Goal: Information Seeking & Learning: Check status

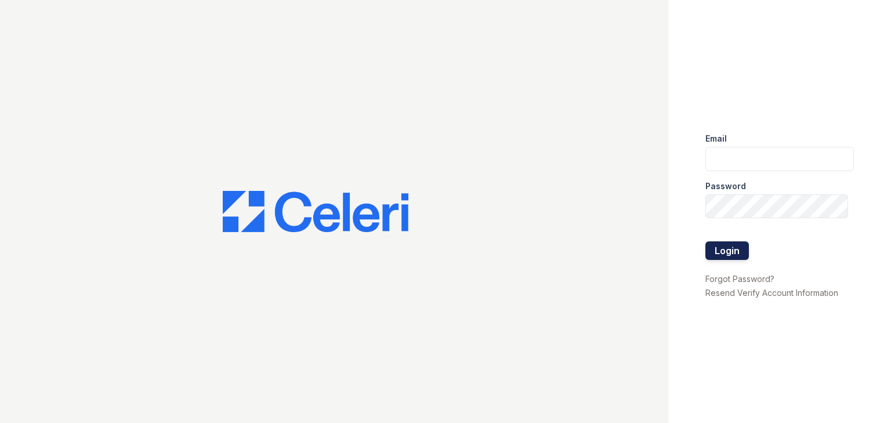
type input "[EMAIL_ADDRESS][DOMAIN_NAME]"
click at [721, 253] on button "Login" at bounding box center [727, 250] width 44 height 19
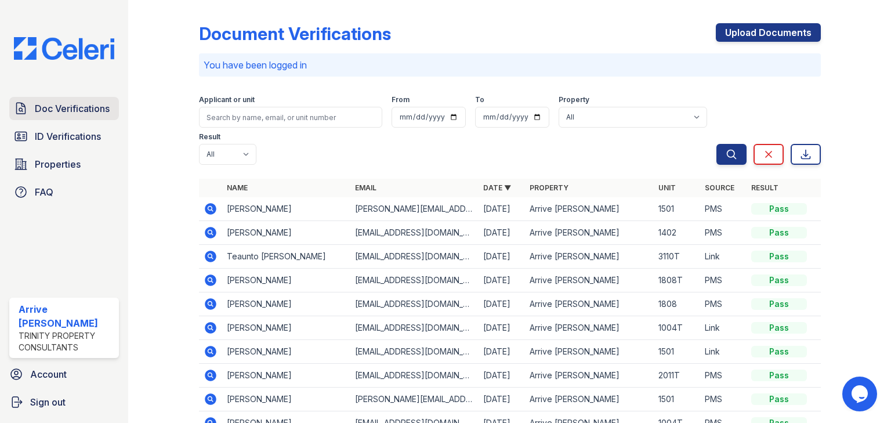
click at [116, 111] on link "Doc Verifications" at bounding box center [64, 108] width 110 height 23
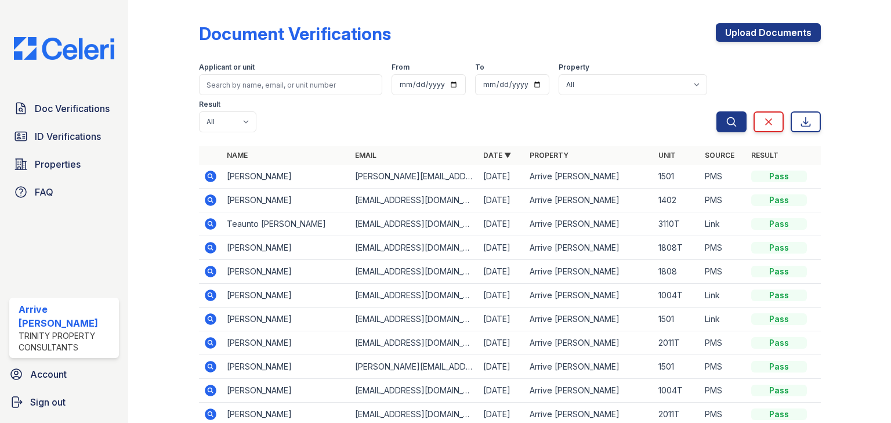
click at [239, 95] on form "Applicant or unit From To Property All Arrive Lex Result All Pass Caution Fail …" at bounding box center [510, 95] width 622 height 84
click at [243, 91] on input "search" at bounding box center [290, 84] width 183 height 21
type input "moore"
click at [716, 111] on button "Search" at bounding box center [731, 121] width 30 height 21
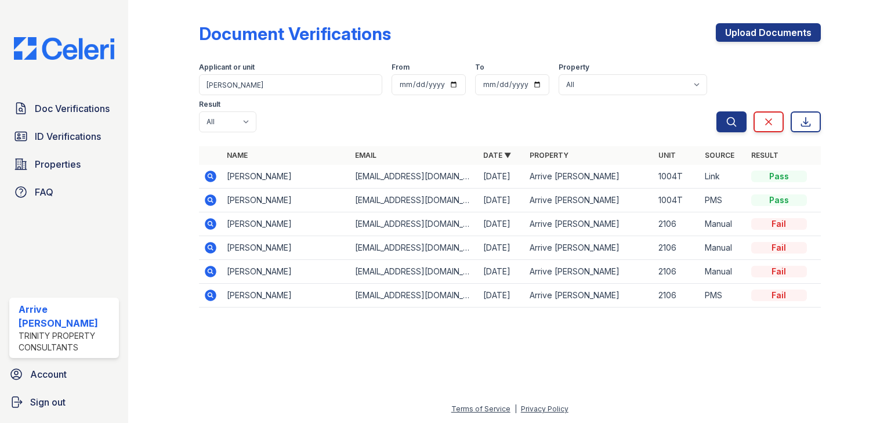
click at [208, 194] on icon at bounding box center [211, 200] width 12 height 12
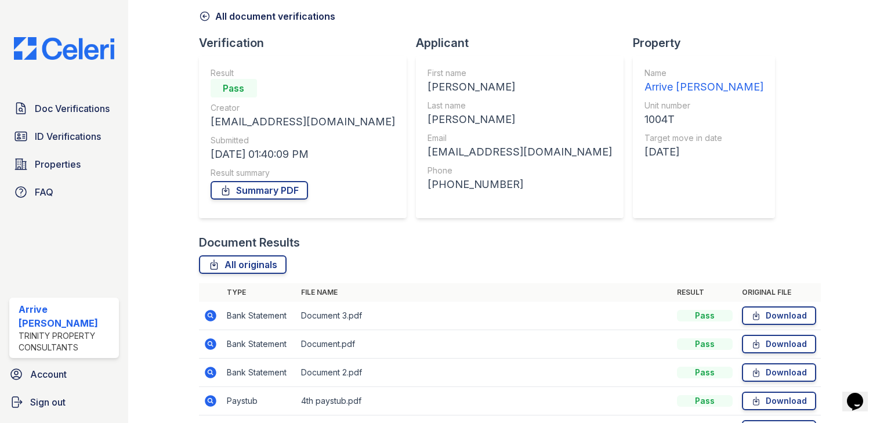
scroll to position [179, 0]
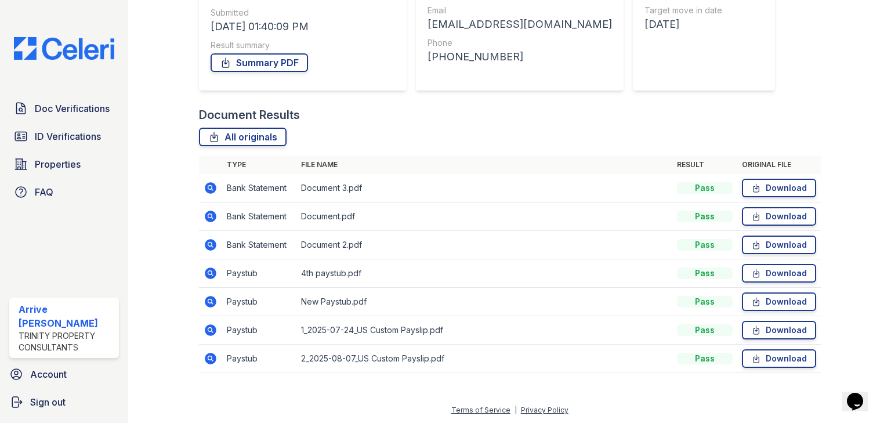
click at [211, 275] on icon at bounding box center [211, 273] width 12 height 12
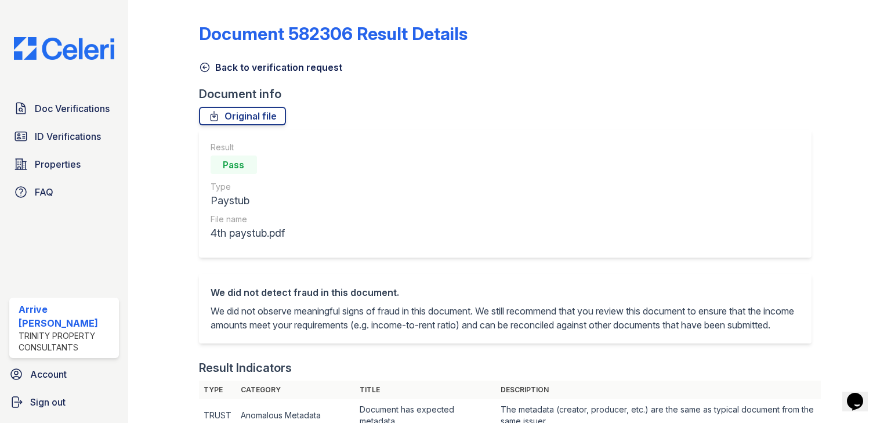
click at [211, 65] on link "Back to verification request" at bounding box center [270, 67] width 143 height 14
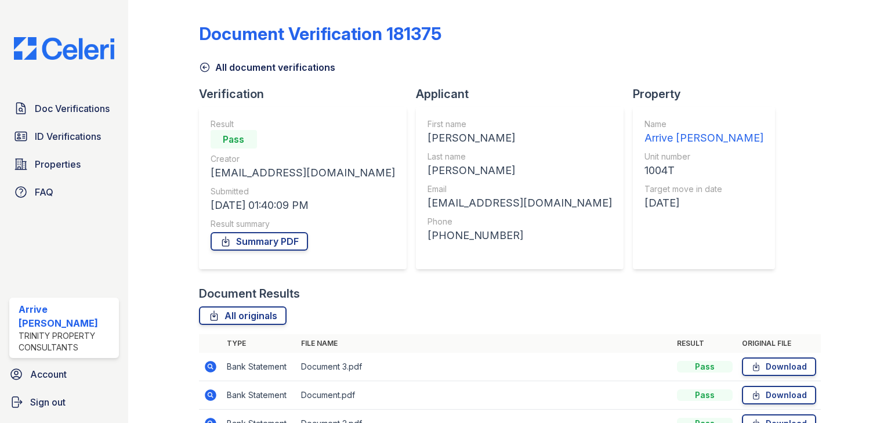
click at [211, 72] on link "All document verifications" at bounding box center [267, 67] width 136 height 14
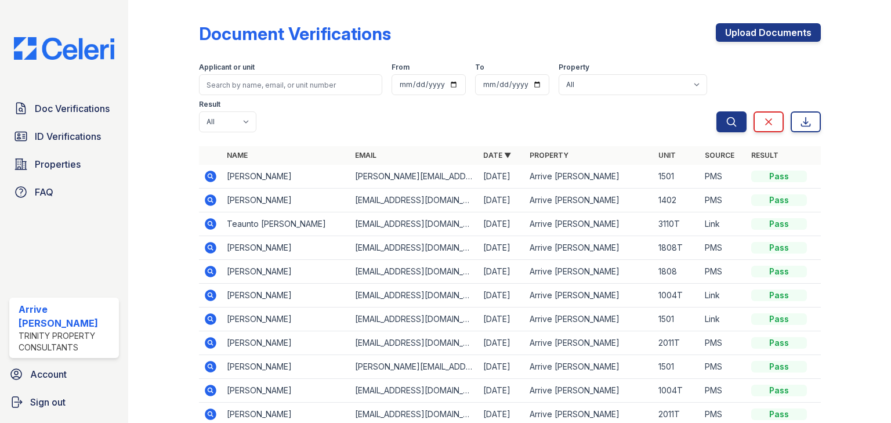
click at [210, 242] on icon at bounding box center [211, 248] width 12 height 12
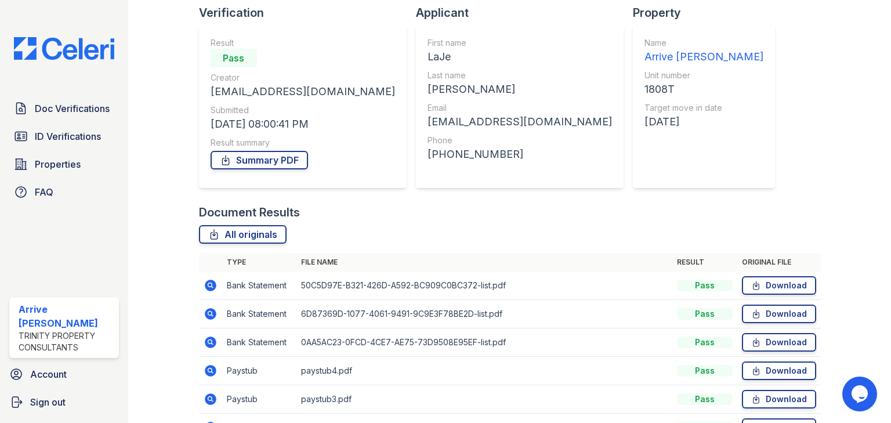
scroll to position [179, 0]
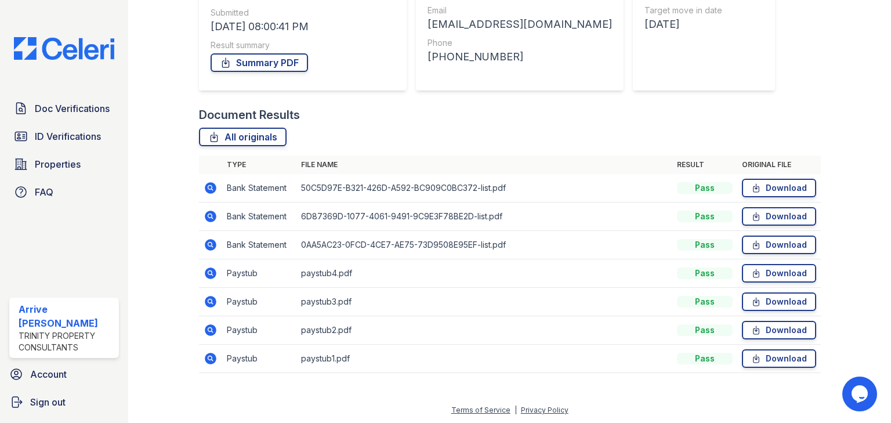
click at [211, 272] on icon at bounding box center [211, 273] width 12 height 12
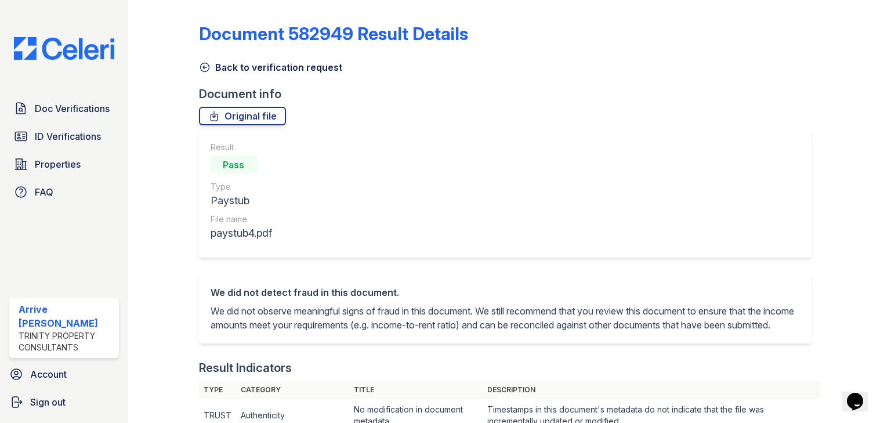
click at [205, 70] on icon at bounding box center [205, 67] width 12 height 12
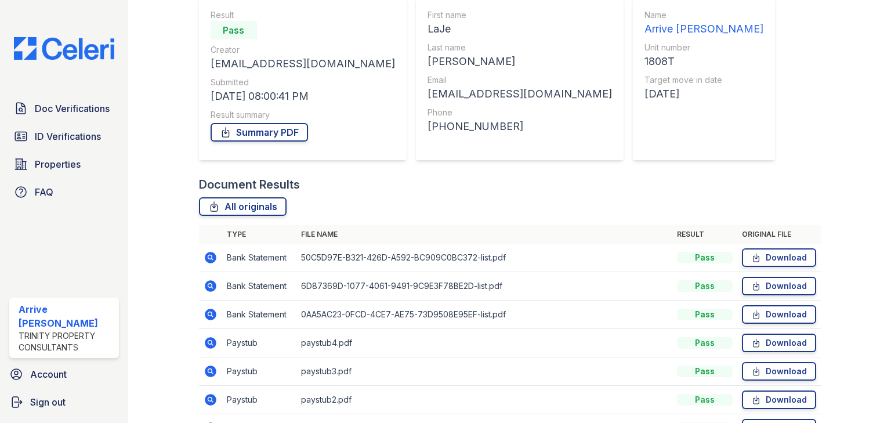
scroll to position [93, 0]
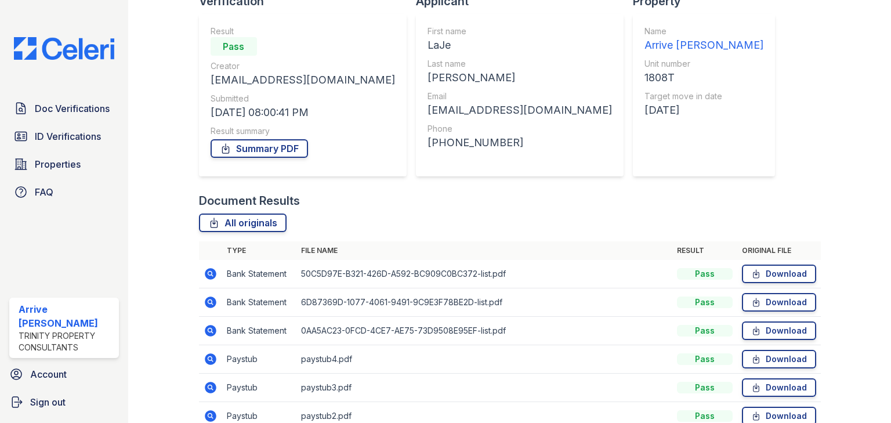
click at [208, 381] on icon at bounding box center [211, 388] width 14 height 14
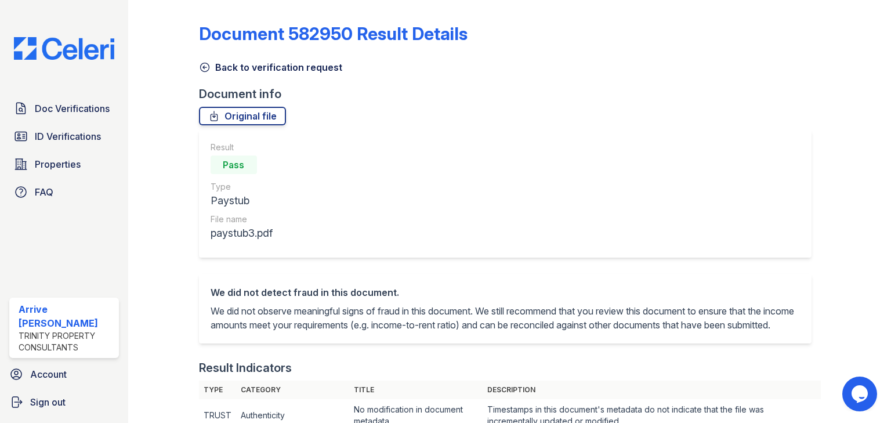
click at [204, 68] on icon at bounding box center [205, 67] width 12 height 12
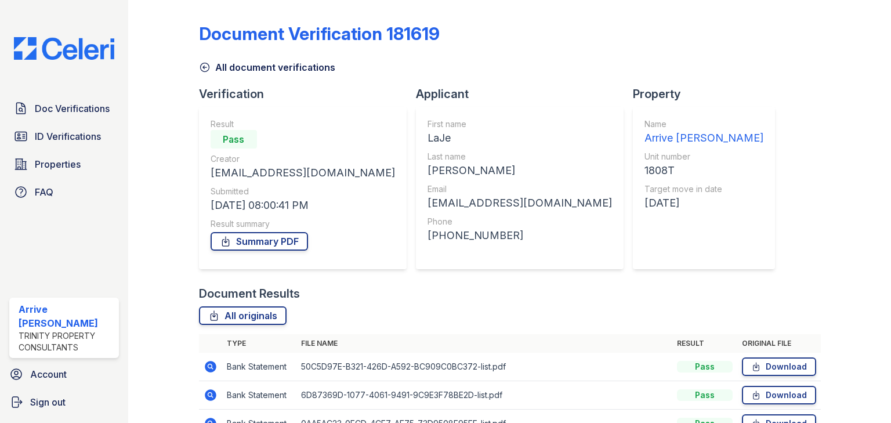
scroll to position [139, 0]
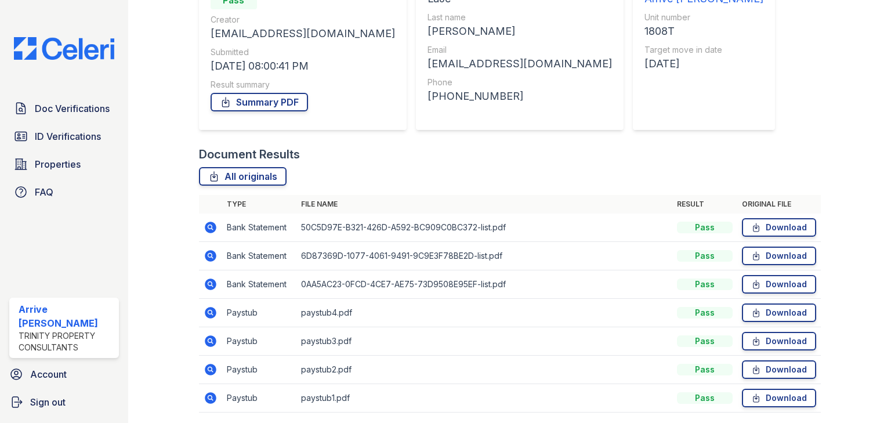
click at [213, 229] on icon at bounding box center [211, 228] width 12 height 12
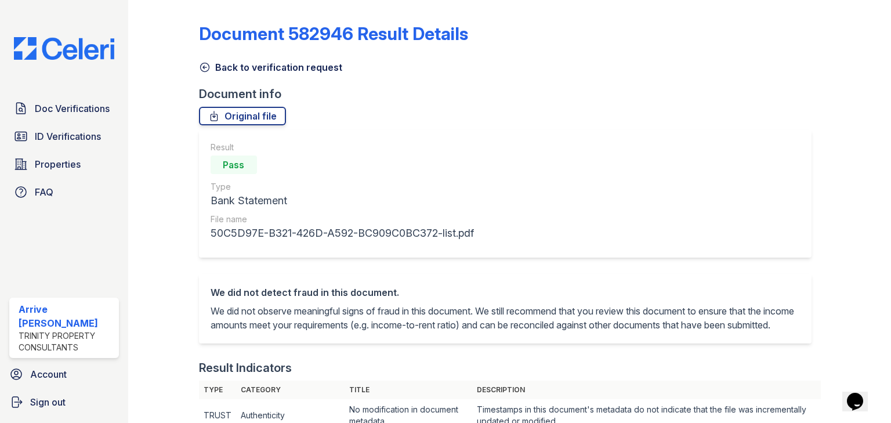
click at [202, 69] on icon at bounding box center [205, 67] width 12 height 12
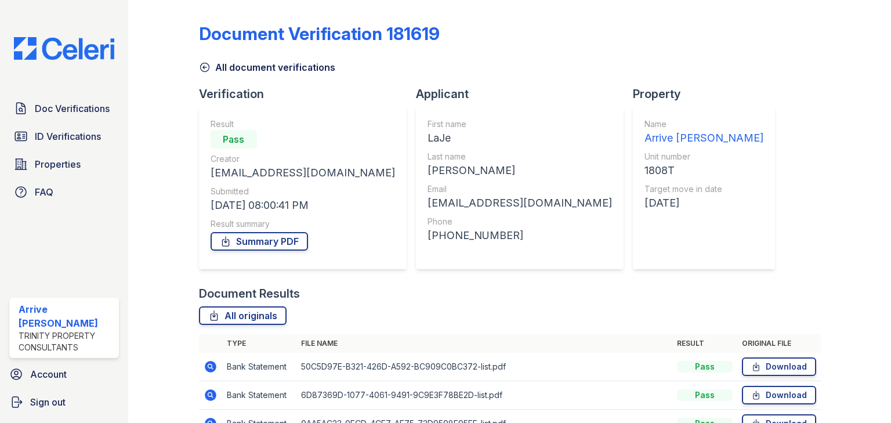
click at [201, 67] on icon at bounding box center [205, 67] width 12 height 12
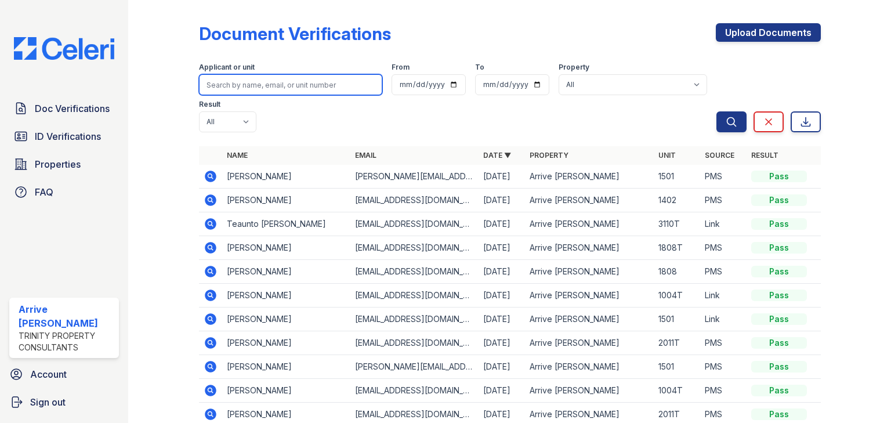
click at [232, 91] on input "search" at bounding box center [290, 84] width 183 height 21
type input "mims"
click at [716, 111] on button "Search" at bounding box center [731, 121] width 30 height 21
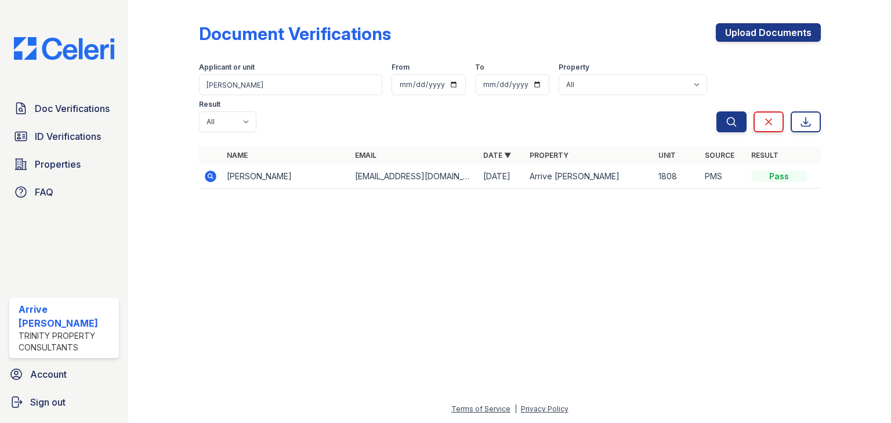
click at [210, 174] on icon at bounding box center [209, 175] width 3 height 3
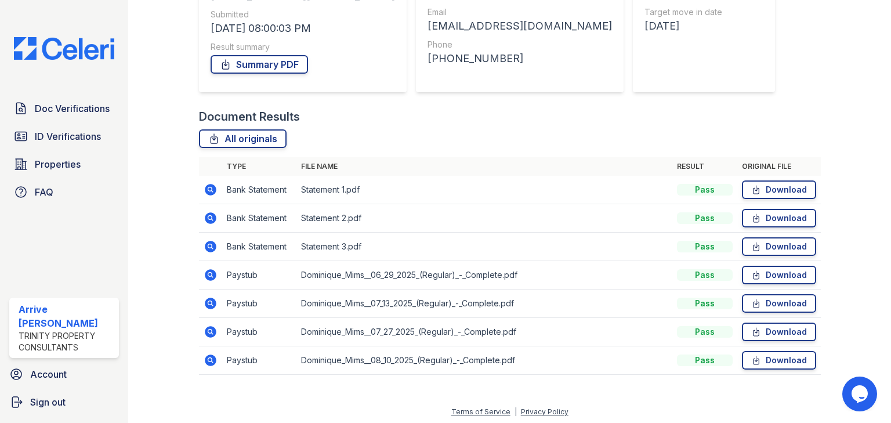
scroll to position [179, 0]
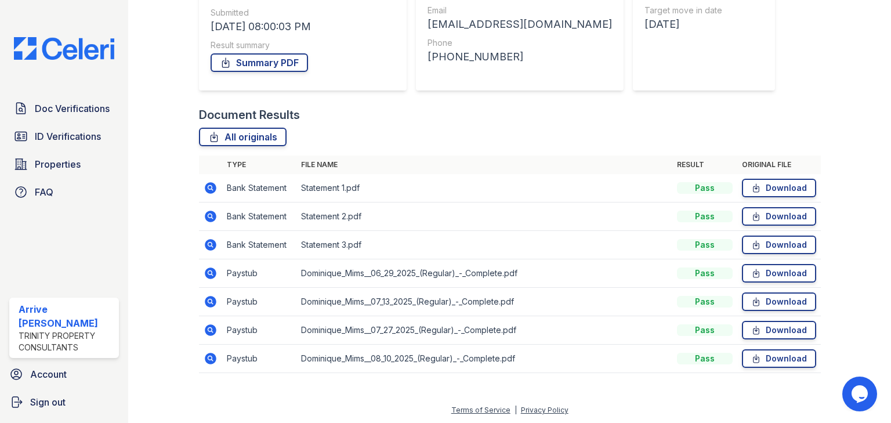
click at [213, 272] on icon at bounding box center [211, 273] width 12 height 12
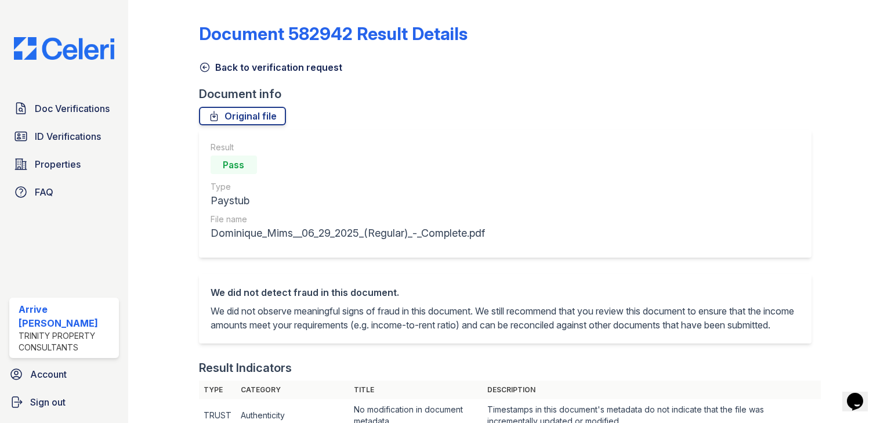
click at [202, 66] on icon at bounding box center [205, 67] width 12 height 12
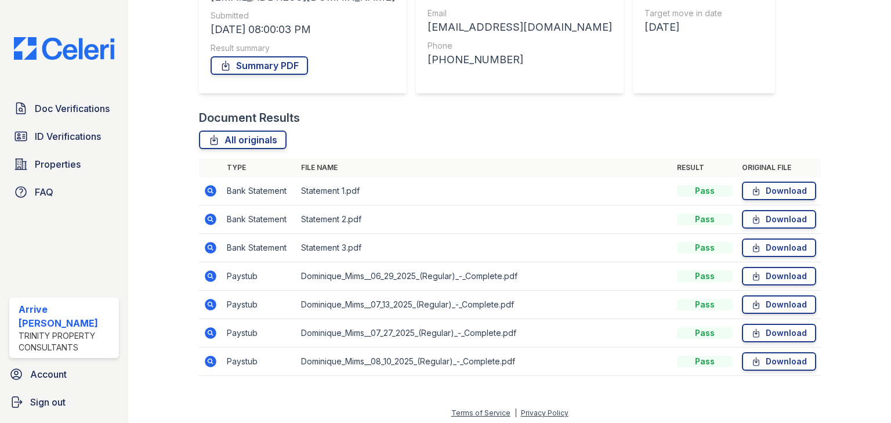
scroll to position [179, 0]
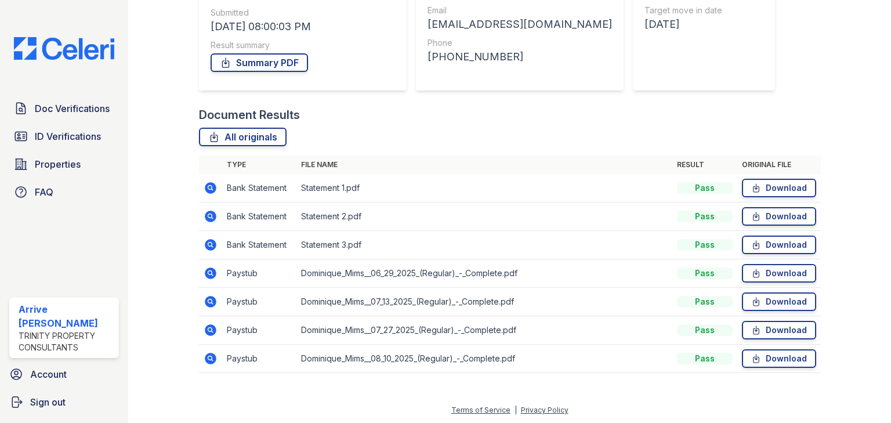
click at [209, 189] on icon at bounding box center [211, 188] width 12 height 12
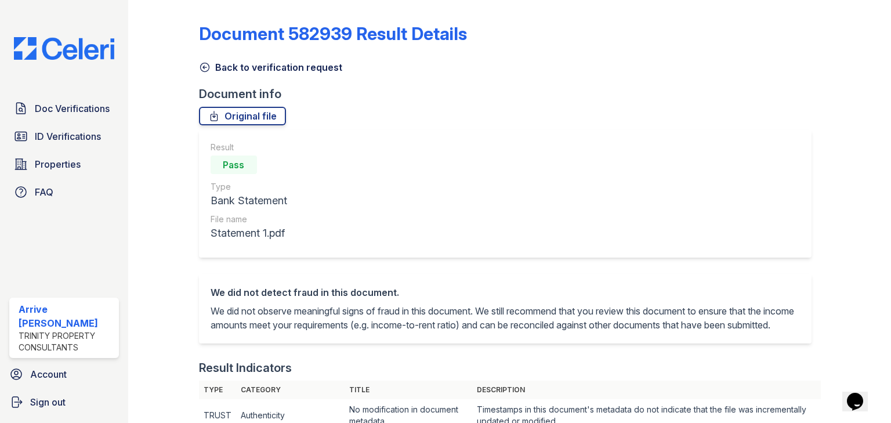
click at [202, 64] on icon at bounding box center [205, 67] width 12 height 12
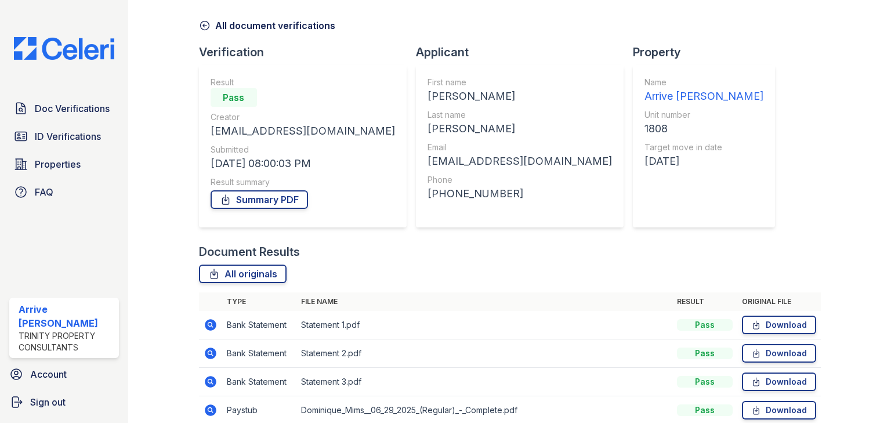
scroll to position [179, 0]
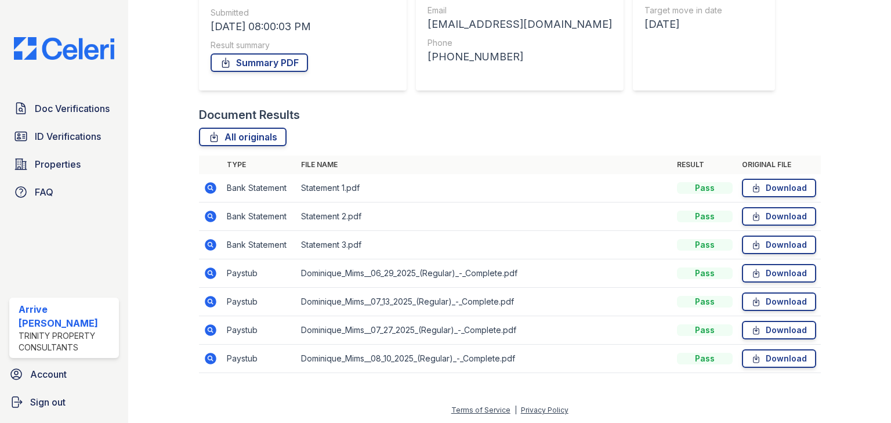
click at [209, 273] on icon at bounding box center [211, 273] width 14 height 14
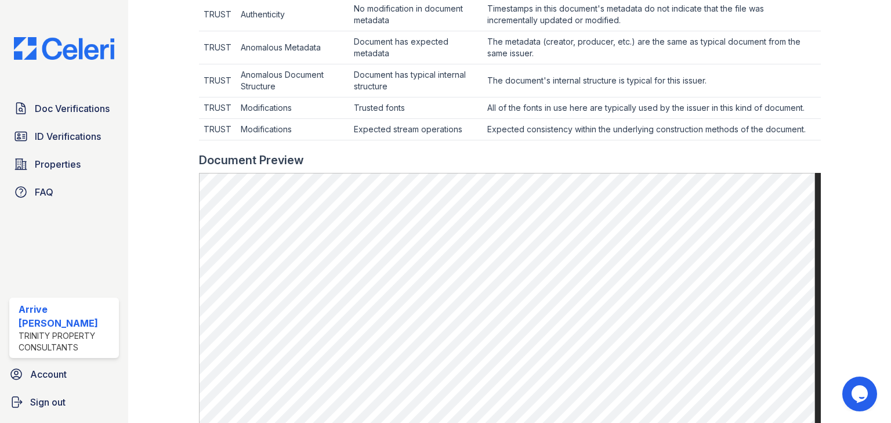
scroll to position [418, 0]
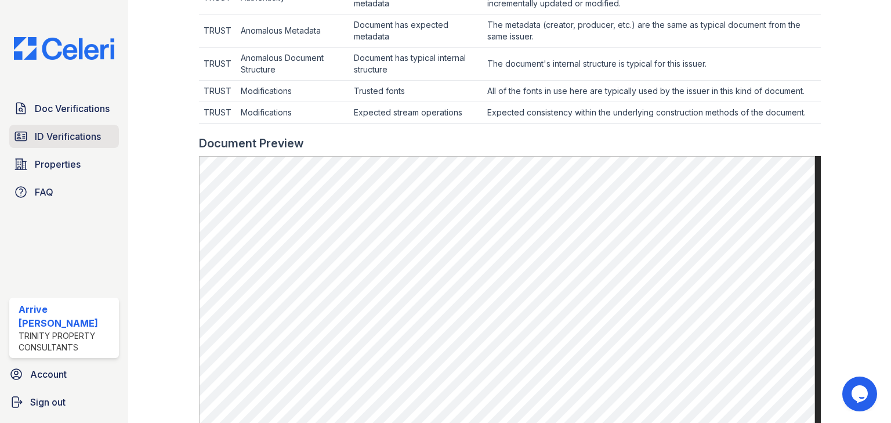
click at [84, 131] on span "ID Verifications" at bounding box center [68, 136] width 66 height 14
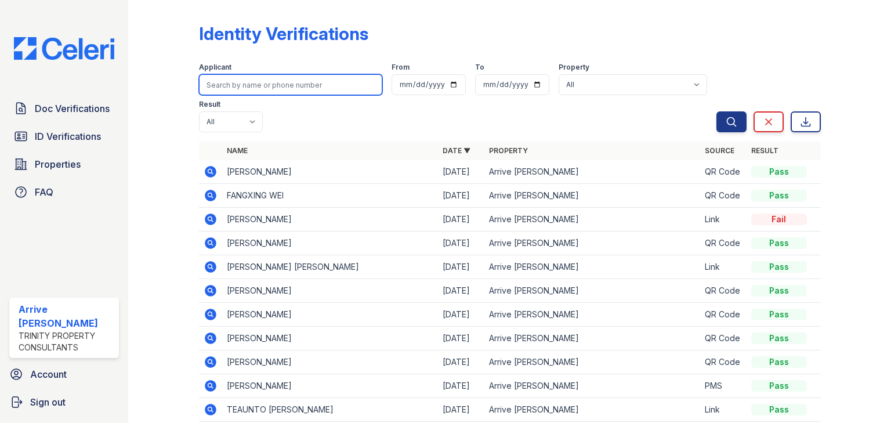
click at [229, 82] on input "search" at bounding box center [290, 84] width 183 height 21
type input "mims"
click at [716, 111] on button "Search" at bounding box center [731, 121] width 30 height 21
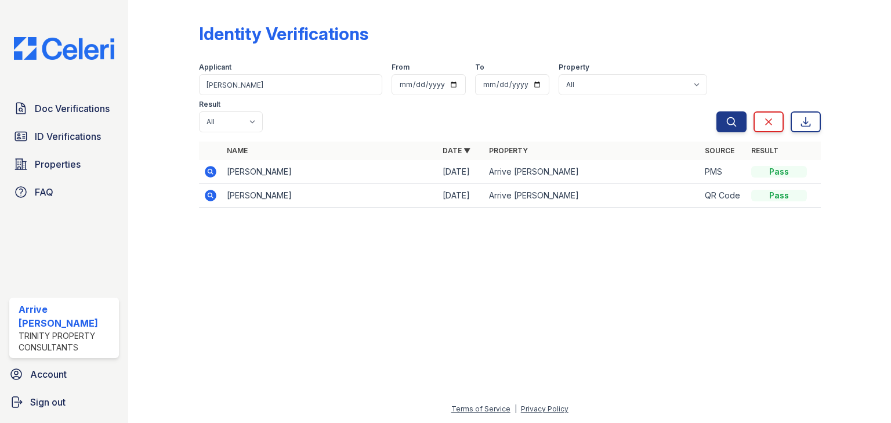
click at [204, 165] on icon at bounding box center [211, 172] width 14 height 14
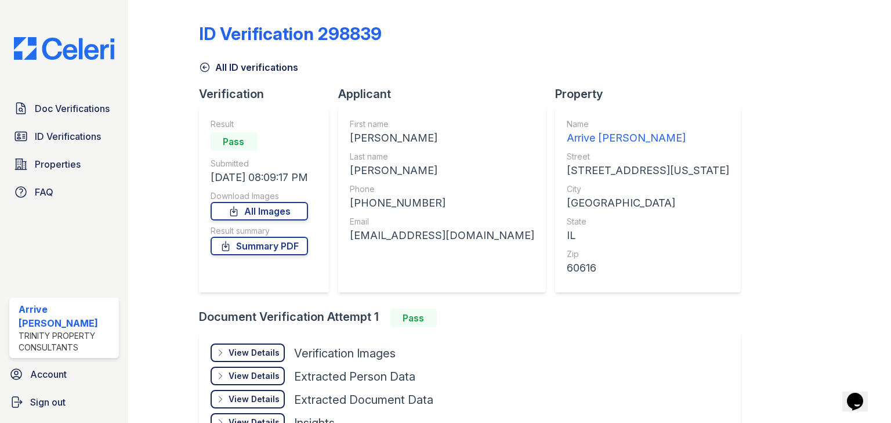
click at [228, 345] on div "View Details Details" at bounding box center [248, 352] width 74 height 19
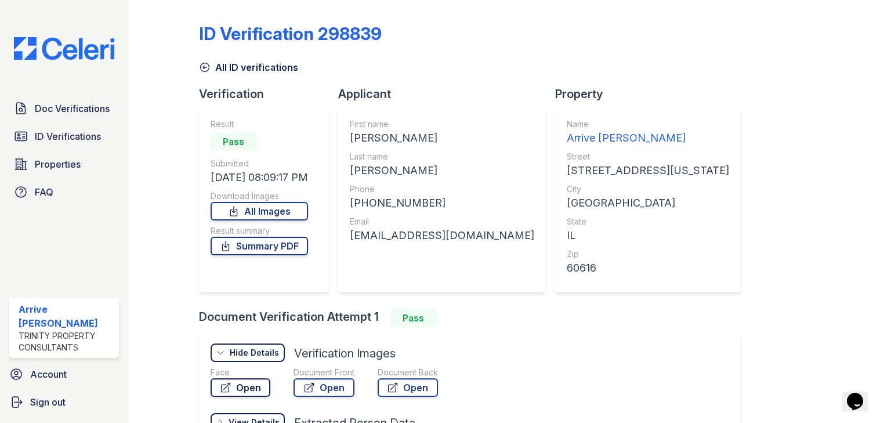
click at [239, 383] on link "Open" at bounding box center [241, 387] width 60 height 19
click at [334, 385] on link "Open" at bounding box center [324, 387] width 61 height 19
click at [57, 99] on link "Doc Verifications" at bounding box center [64, 108] width 110 height 23
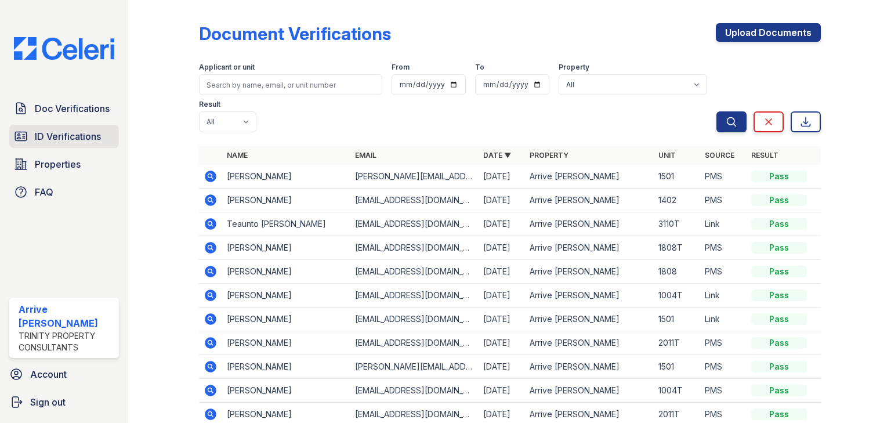
click at [77, 139] on span "ID Verifications" at bounding box center [68, 136] width 66 height 14
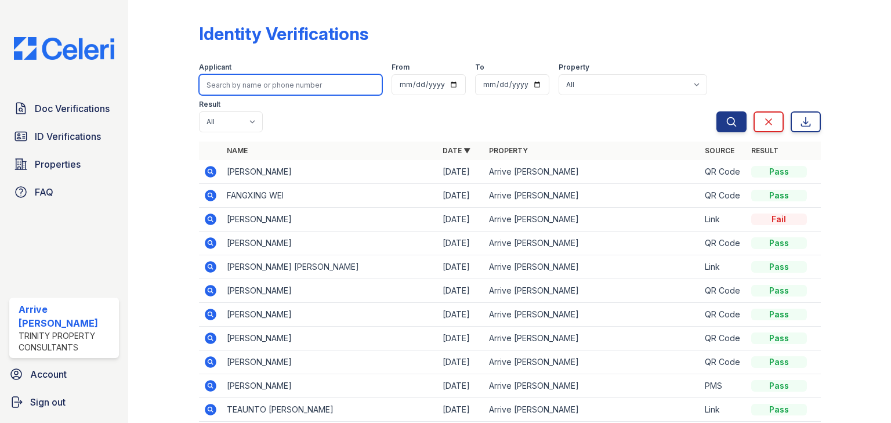
click at [242, 84] on input "search" at bounding box center [290, 84] width 183 height 21
type input "[PERSON_NAME]"
click at [716, 111] on button "Search" at bounding box center [731, 121] width 30 height 21
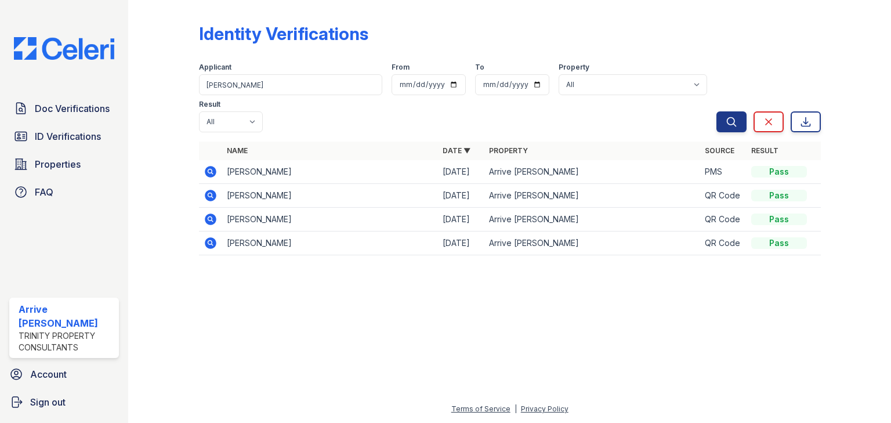
click at [206, 166] on icon at bounding box center [211, 172] width 12 height 12
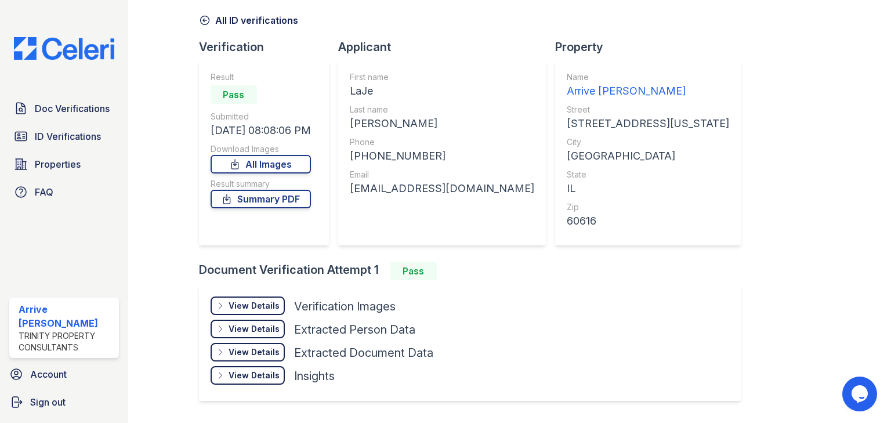
scroll to position [79, 0]
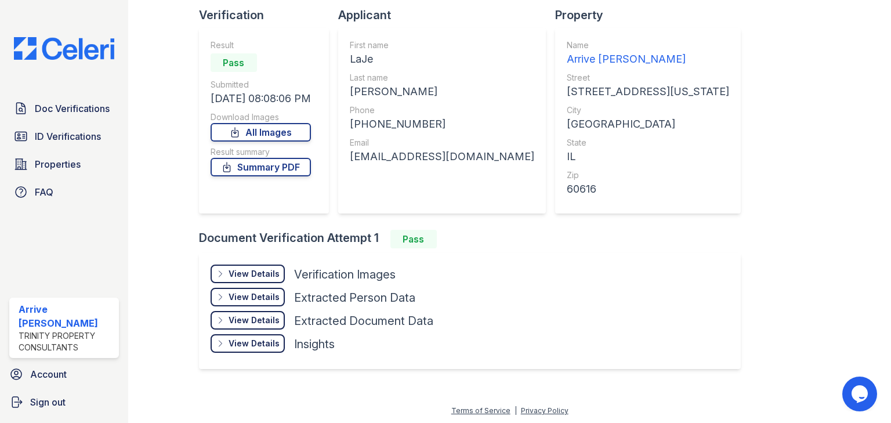
click at [252, 273] on div "View Details" at bounding box center [254, 274] width 51 height 12
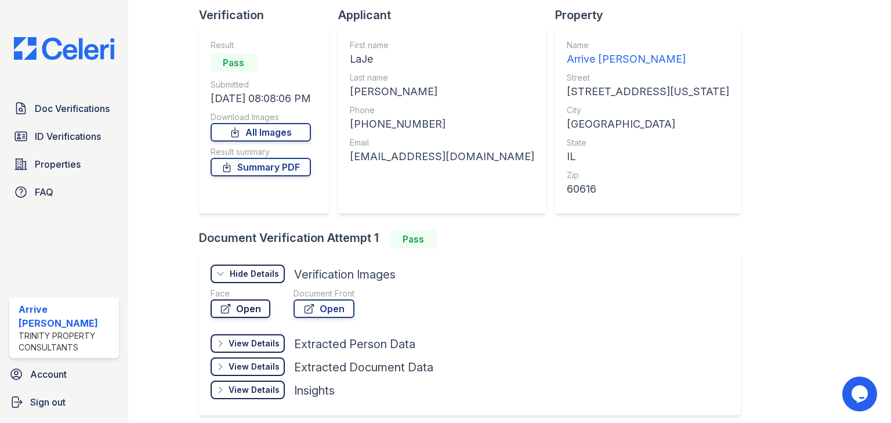
click at [251, 310] on link "Open" at bounding box center [241, 308] width 60 height 19
click at [332, 314] on link "Open" at bounding box center [324, 308] width 61 height 19
click at [66, 103] on span "Doc Verifications" at bounding box center [72, 109] width 75 height 14
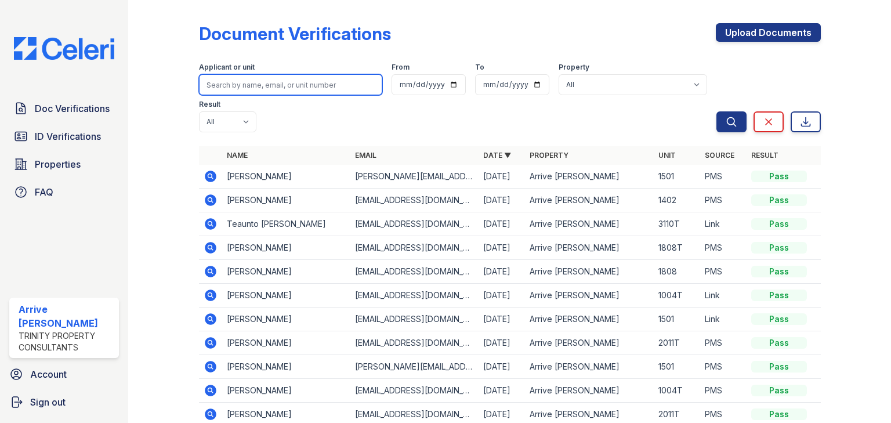
click at [234, 82] on input "search" at bounding box center [290, 84] width 183 height 21
type input "more"
click at [716, 111] on button "Search" at bounding box center [731, 121] width 30 height 21
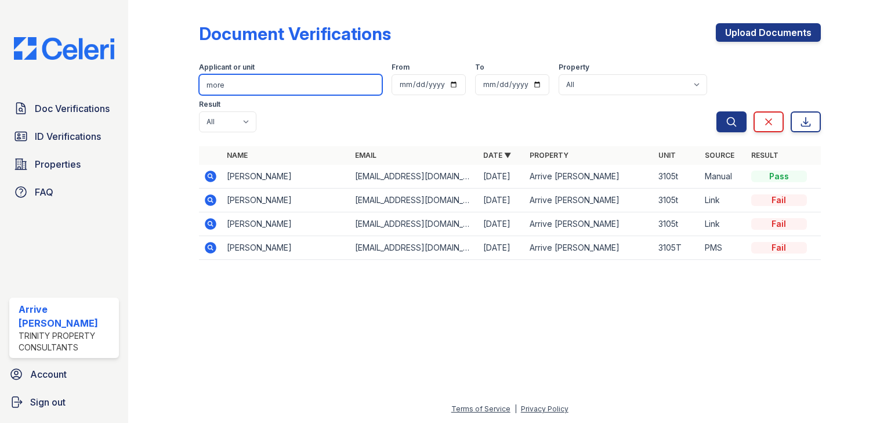
click at [246, 81] on input "more" at bounding box center [290, 84] width 183 height 21
type input "moore"
click at [716, 111] on button "Search" at bounding box center [731, 121] width 30 height 21
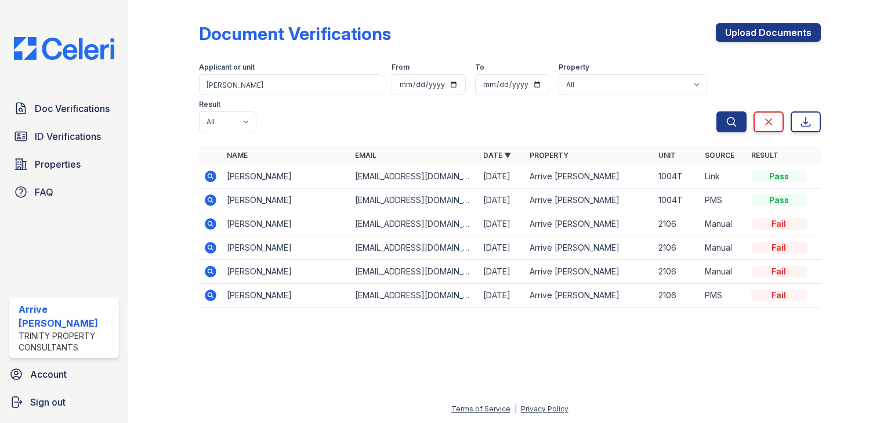
click at [207, 194] on icon at bounding box center [211, 200] width 12 height 12
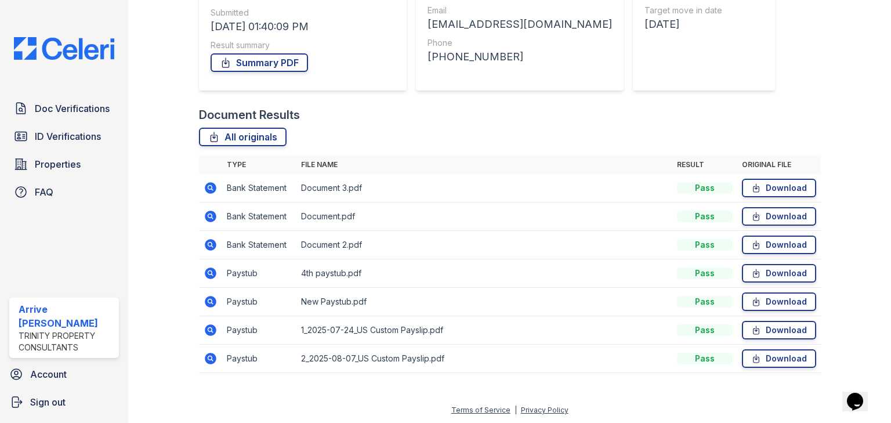
click at [204, 269] on icon at bounding box center [211, 273] width 14 height 14
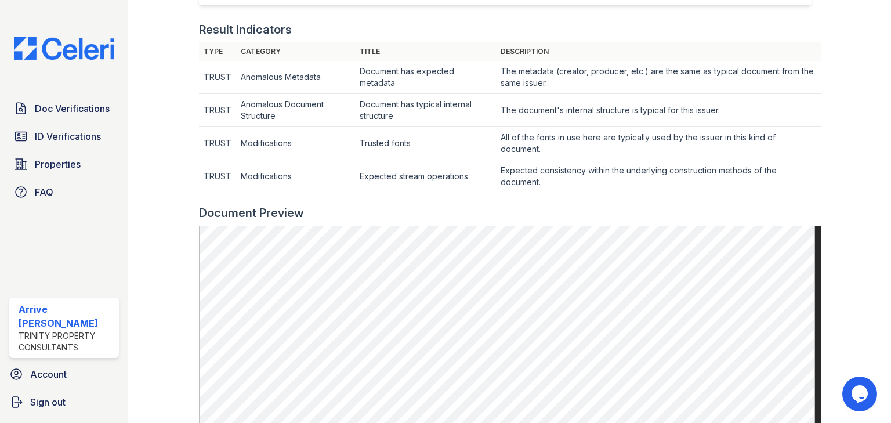
scroll to position [385, 0]
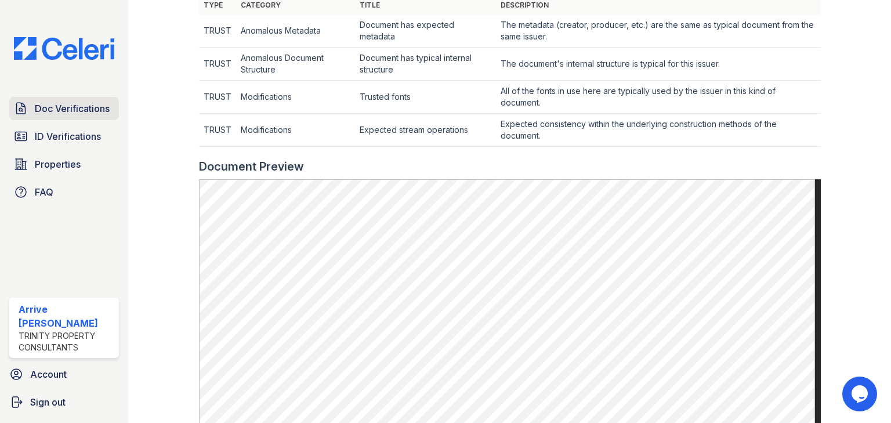
click at [86, 108] on span "Doc Verifications" at bounding box center [72, 109] width 75 height 14
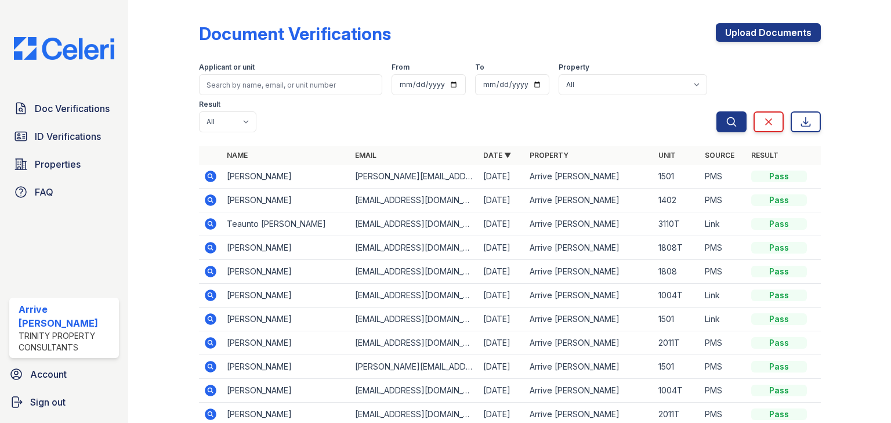
click at [230, 98] on form "Applicant or unit From To Property All Arrive Lex Result All Pass Caution Fail …" at bounding box center [510, 95] width 622 height 84
click at [244, 74] on div "Applicant or unit" at bounding box center [290, 69] width 183 height 12
click at [236, 87] on input "search" at bounding box center [290, 84] width 183 height 21
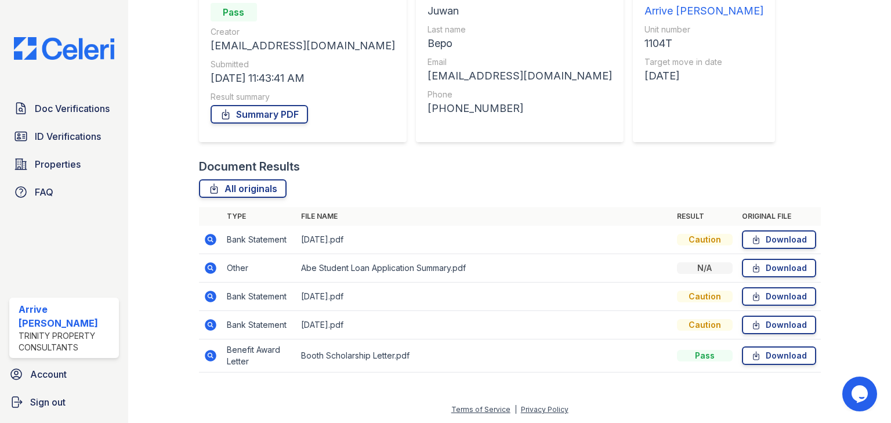
click at [208, 292] on icon at bounding box center [211, 297] width 12 height 12
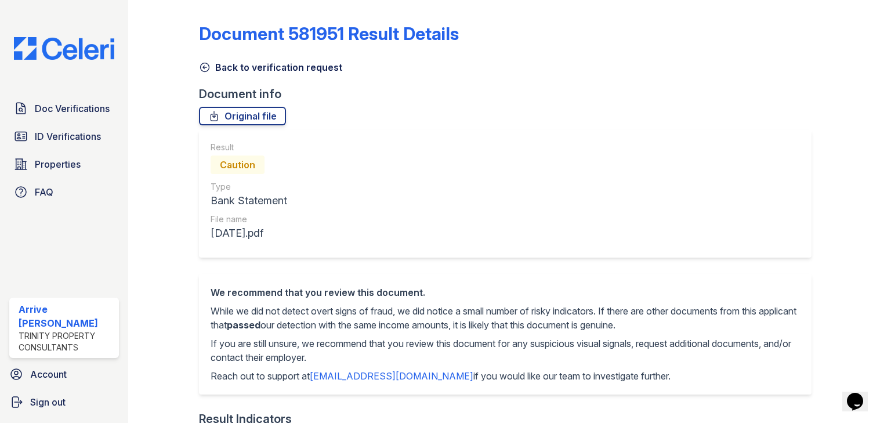
click at [200, 64] on icon at bounding box center [205, 67] width 12 height 12
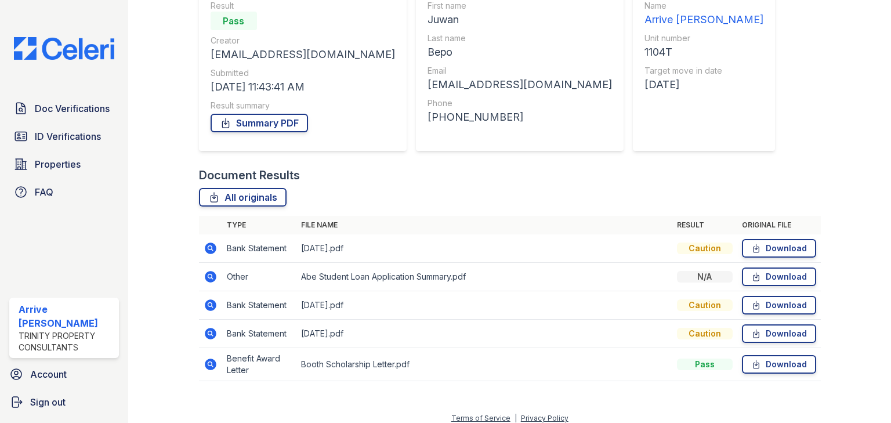
scroll to position [127, 0]
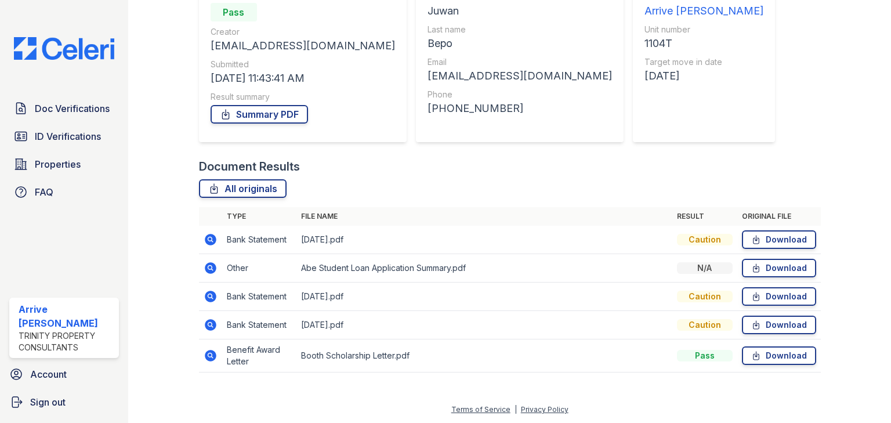
click at [208, 353] on icon at bounding box center [211, 356] width 14 height 14
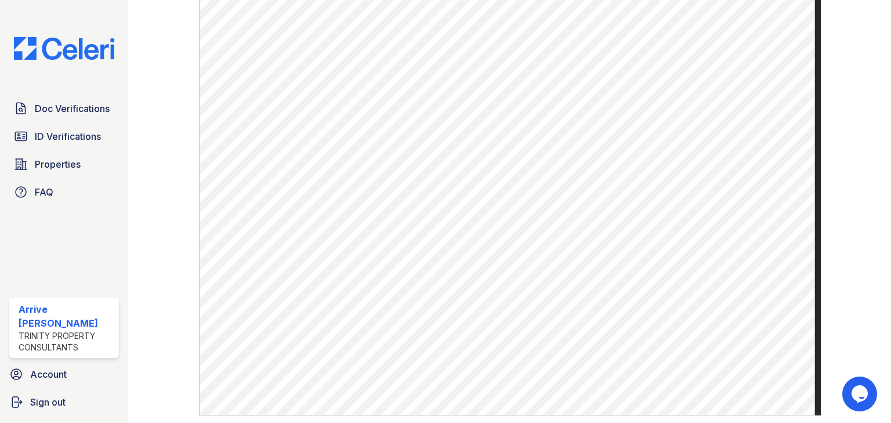
scroll to position [557, 0]
click at [73, 142] on span "ID Verifications" at bounding box center [68, 136] width 66 height 14
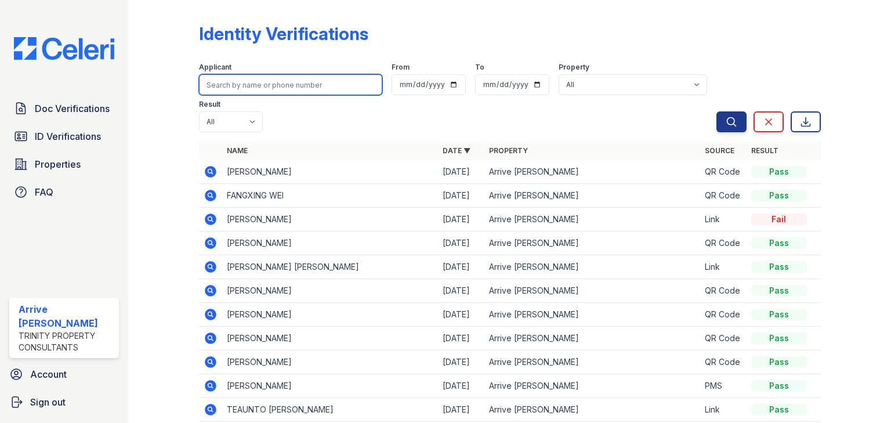
click at [259, 81] on input "search" at bounding box center [290, 84] width 183 height 21
type input "tyshawn"
click at [716, 111] on button "Search" at bounding box center [731, 121] width 30 height 21
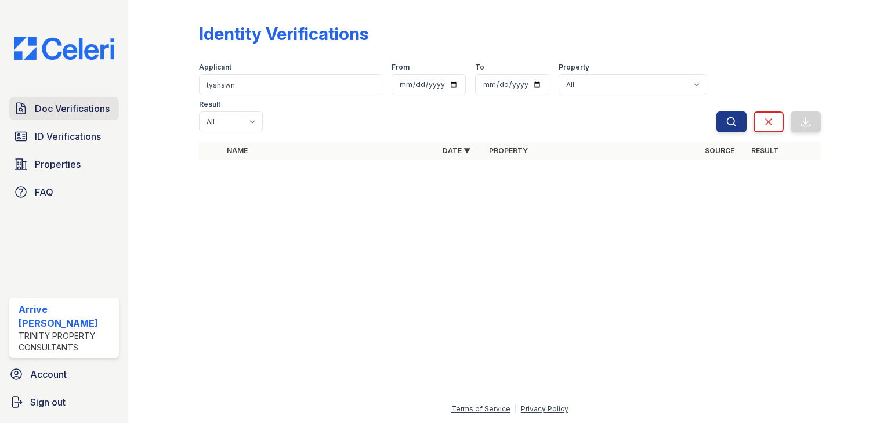
click at [79, 115] on link "Doc Verifications" at bounding box center [64, 108] width 110 height 23
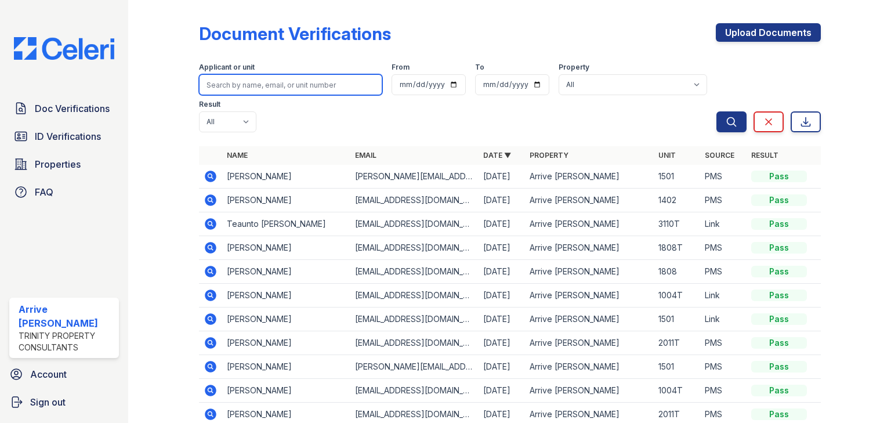
click at [247, 77] on input "search" at bounding box center [290, 84] width 183 height 21
type input "tyshawn"
click at [716, 111] on button "Search" at bounding box center [731, 121] width 30 height 21
